Goal: Find specific page/section: Find specific page/section

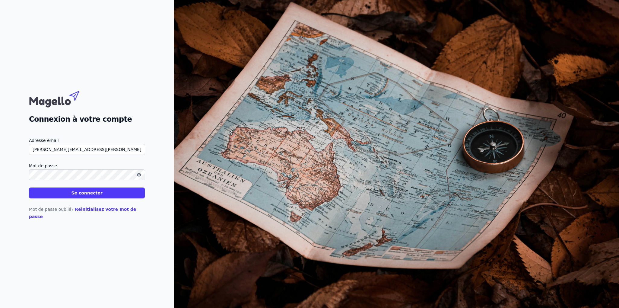
drag, startPoint x: 101, startPoint y: 152, endPoint x: -5, endPoint y: 151, distance: 105.9
click at [0, 151] on html "Connexion à votre compte Adresse email [PERSON_NAME][EMAIL_ADDRESS][PERSON_NAME…" at bounding box center [309, 154] width 619 height 308
type input "[PERSON_NAME][EMAIL_ADDRESS][DOMAIN_NAME]"
click at [14, 180] on div "Connexion à votre compte Adresse email [PERSON_NAME][EMAIL_ADDRESS][DOMAIN_NAME…" at bounding box center [87, 154] width 174 height 308
click at [29, 187] on button "Se connecter" at bounding box center [87, 192] width 116 height 11
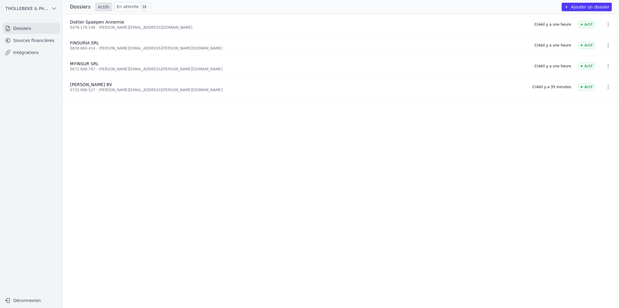
click at [129, 9] on link "En attente 39" at bounding box center [132, 6] width 37 height 9
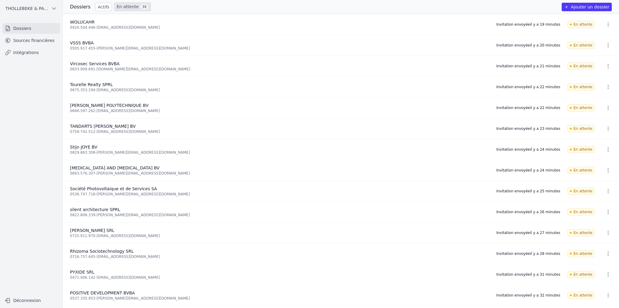
click at [98, 8] on link "Actifs" at bounding box center [103, 7] width 17 height 8
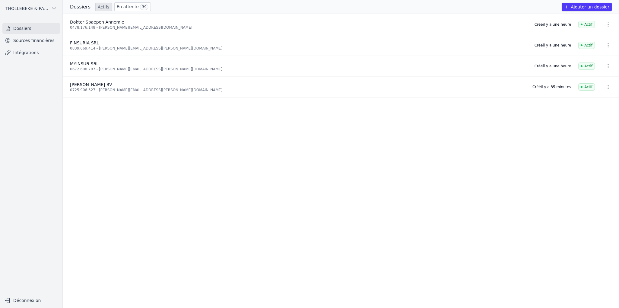
click at [84, 24] on span "Dokter Spaepen Annemie" at bounding box center [97, 22] width 54 height 5
click at [33, 42] on link "Sources financières" at bounding box center [31, 40] width 58 height 11
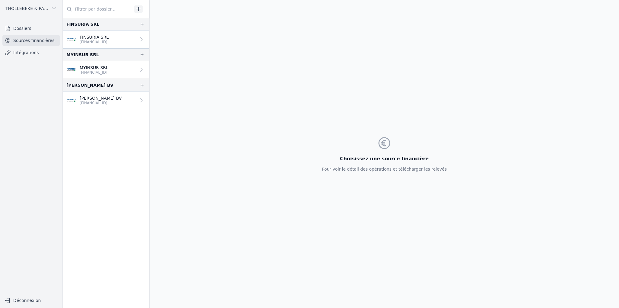
click at [94, 155] on nav "FINSURIA SRL FINSURIA SRL [FINANCIAL_ID] MYINSUR SRL MYINSUR SRL [FINANCIAL_ID]…" at bounding box center [106, 163] width 87 height 290
click at [25, 30] on link "Dossiers" at bounding box center [31, 28] width 58 height 11
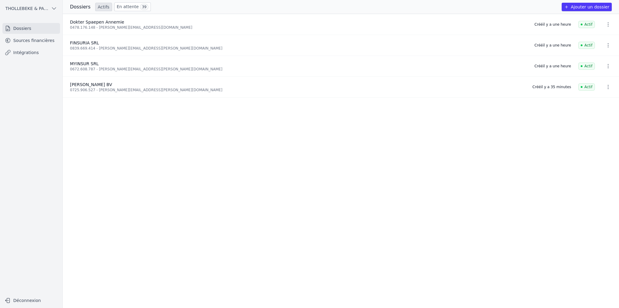
click at [129, 10] on link "En attente 39" at bounding box center [132, 6] width 37 height 9
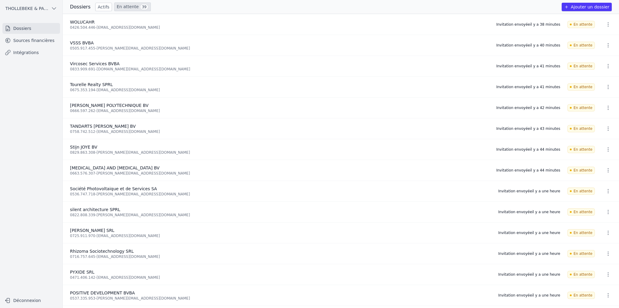
click at [105, 6] on link "Actifs" at bounding box center [103, 7] width 17 height 8
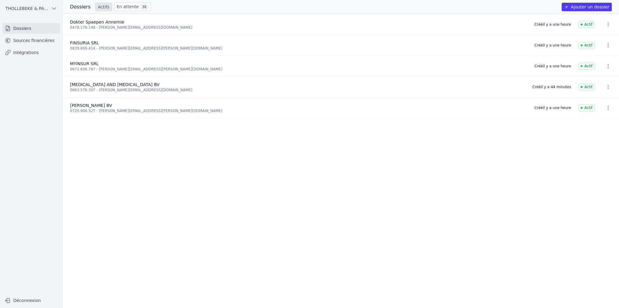
click at [92, 88] on div "0663.576.307 - micael.txr@protonmail.com" at bounding box center [297, 90] width 455 height 5
